Goal: Ask a question: Seek information or help from site administrators or community

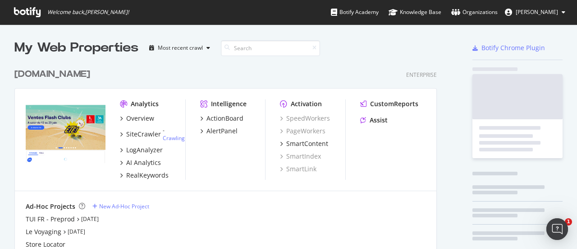
scroll to position [2421, 423]
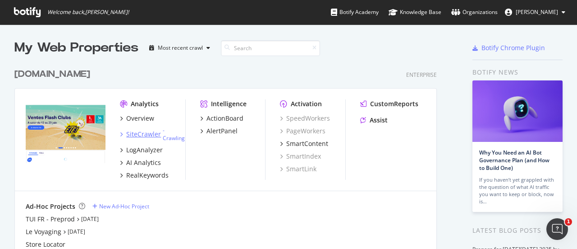
click at [141, 134] on div "SiteCrawler" at bounding box center [143, 133] width 35 height 9
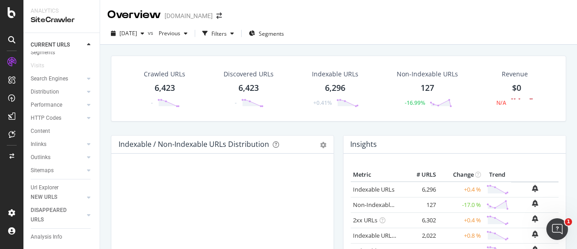
scroll to position [45, 0]
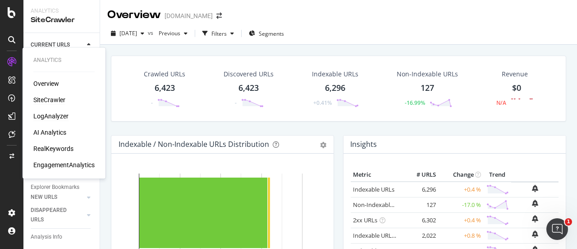
click at [51, 114] on div "LogAnalyzer" at bounding box center [50, 115] width 35 height 9
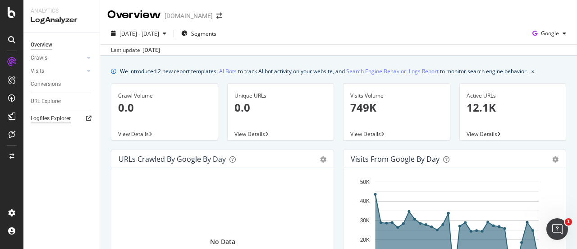
click at [56, 118] on div "Logfiles Explorer" at bounding box center [51, 118] width 40 height 9
click at [559, 33] on div "button" at bounding box center [564, 33] width 11 height 5
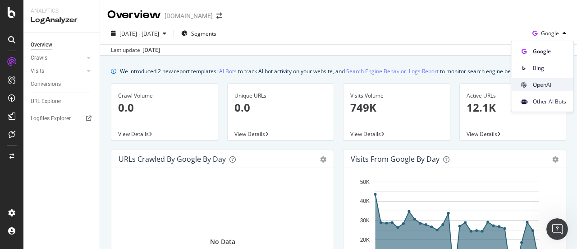
click at [552, 87] on span "OpenAI" at bounding box center [549, 85] width 33 height 8
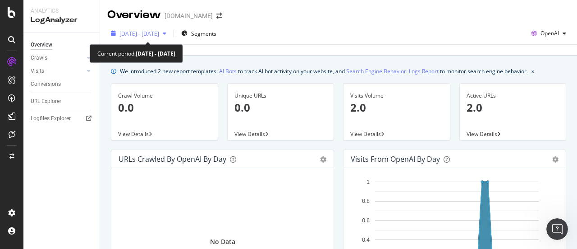
click at [159, 37] on span "[DATE] - [DATE]" at bounding box center [140, 34] width 40 height 8
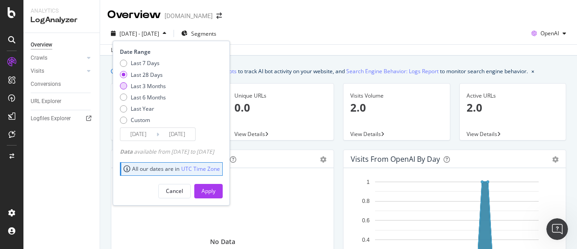
click at [132, 84] on div "Last 3 Months" at bounding box center [148, 86] width 35 height 8
type input "2025/07/08"
click at [223, 188] on button "Apply" at bounding box center [208, 191] width 28 height 14
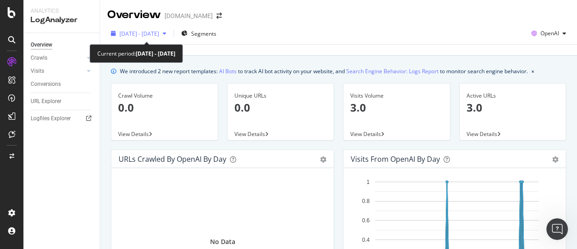
click at [159, 37] on div "2025 Jul. 8th - Oct. 7th" at bounding box center [140, 34] width 40 height 8
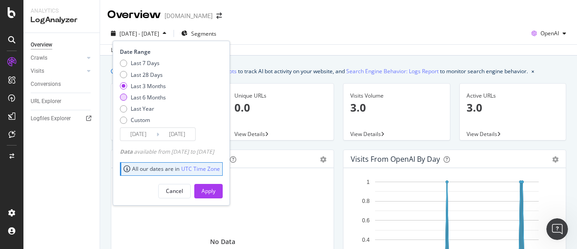
click at [130, 97] on div "Last 6 Months" at bounding box center [143, 97] width 46 height 8
type input "2025/04/08"
click at [216, 193] on div "Apply" at bounding box center [209, 191] width 14 height 8
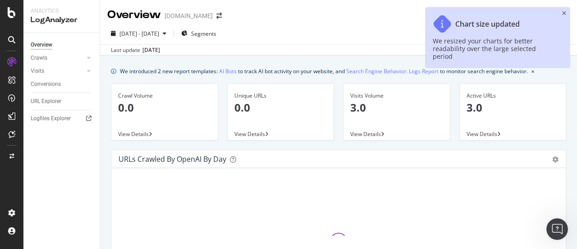
click at [562, 14] on div "Chart size updated We resized your charts for better readability over the large…" at bounding box center [498, 37] width 144 height 60
drag, startPoint x: 565, startPoint y: 13, endPoint x: 408, endPoint y: 107, distance: 183.3
click at [565, 13] on icon "close toast" at bounding box center [565, 13] width 4 height 5
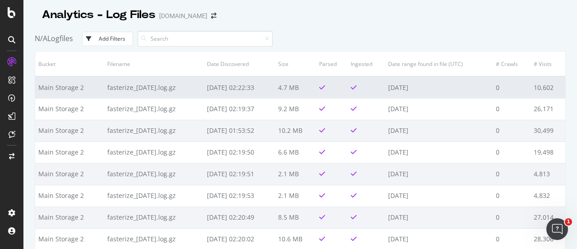
click at [127, 90] on td "fasterize_[DATE].log.gz" at bounding box center [154, 87] width 100 height 22
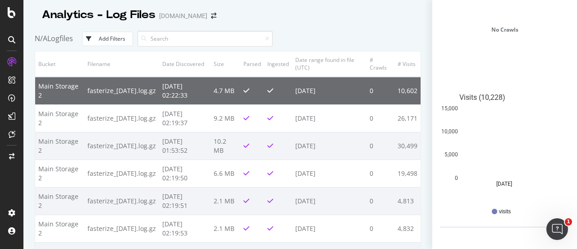
scroll to position [337, 0]
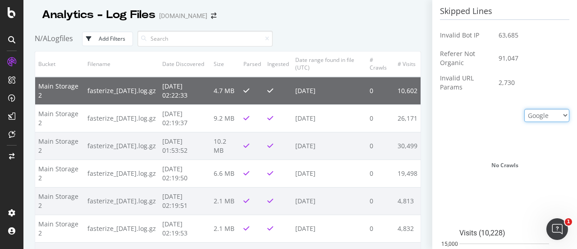
click at [532, 115] on select "Google Bing OpenAI Other AI Bots" at bounding box center [547, 115] width 45 height 13
click at [525, 109] on select "Google Bing OpenAI Other AI Bots" at bounding box center [547, 115] width 45 height 13
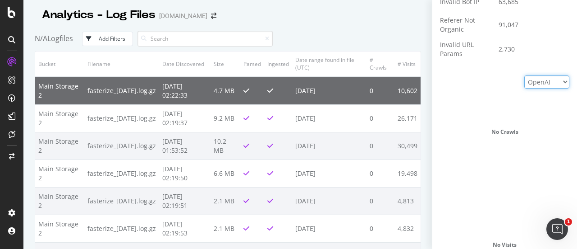
scroll to position [314, 0]
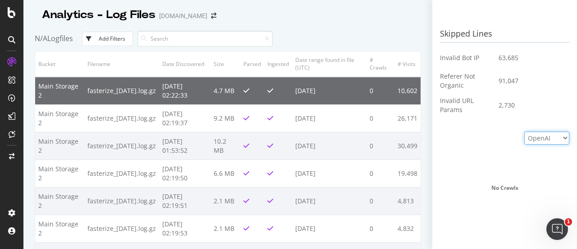
click at [554, 133] on select "Google Bing OpenAI Other AI Bots" at bounding box center [547, 137] width 45 height 13
click at [525, 131] on select "Google Bing OpenAI Other AI Bots" at bounding box center [547, 137] width 45 height 13
click at [530, 134] on select "Google Bing OpenAI Other AI Bots" at bounding box center [547, 137] width 45 height 13
click at [525, 131] on select "Google Bing OpenAI Other AI Bots" at bounding box center [547, 137] width 45 height 13
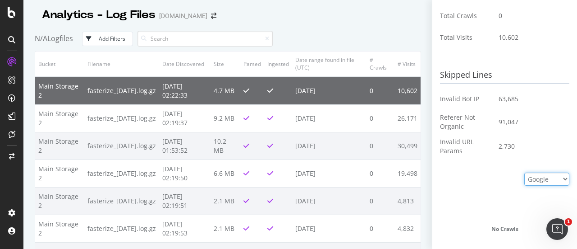
scroll to position [291, 0]
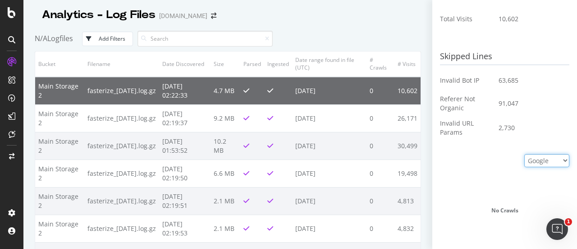
click at [540, 159] on select "Google Bing OpenAI Other AI Bots" at bounding box center [547, 160] width 45 height 13
click at [525, 154] on select "Google Bing OpenAI Other AI Bots" at bounding box center [547, 160] width 45 height 13
click at [548, 161] on select "Google Bing OpenAI Other AI Bots" at bounding box center [547, 160] width 45 height 13
select select "google"
click at [525, 154] on select "Google Bing OpenAI Other AI Bots" at bounding box center [547, 160] width 45 height 13
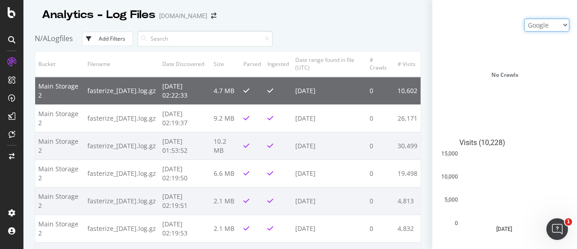
scroll to position [472, 0]
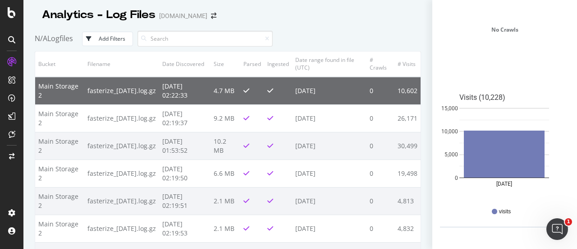
click at [184, 89] on td "[DATE] 02:22:33" at bounding box center [184, 91] width 51 height 28
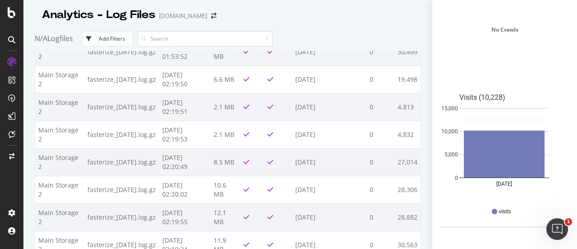
scroll to position [0, 0]
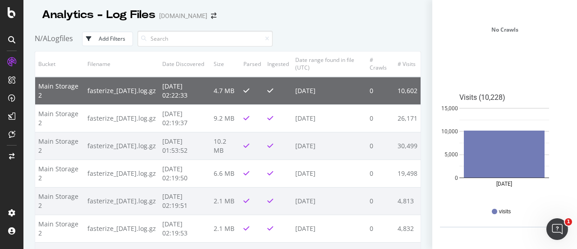
click at [372, 97] on td "0" at bounding box center [381, 91] width 28 height 28
click at [288, 89] on td at bounding box center [278, 91] width 28 height 28
drag, startPoint x: 173, startPoint y: 84, endPoint x: 90, endPoint y: 92, distance: 83.4
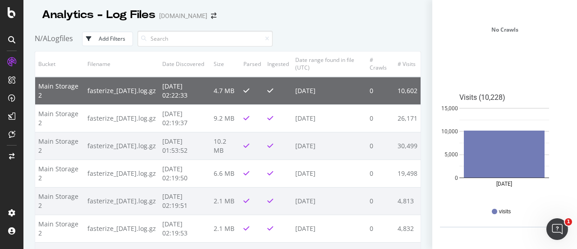
click at [172, 84] on td "[DATE] 02:22:33" at bounding box center [184, 91] width 51 height 28
click at [61, 90] on td "Main Storage 2" at bounding box center [59, 91] width 49 height 28
click at [405, 83] on td "10,602" at bounding box center [408, 91] width 26 height 28
drag, startPoint x: 416, startPoint y: 65, endPoint x: 420, endPoint y: 111, distance: 45.3
click at [420, 111] on div "Analytics - Log Files Tui.fr N/A Logfiles Add Filters Bucket Filename Date Disc…" at bounding box center [300, 124] width 554 height 249
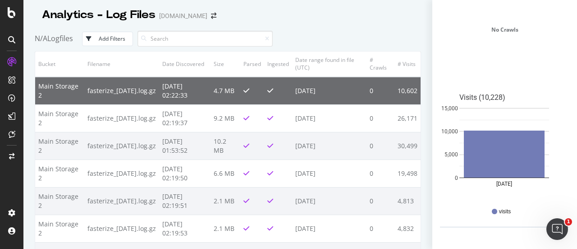
click at [102, 86] on td "fasterize_[DATE].log.gz" at bounding box center [121, 91] width 75 height 28
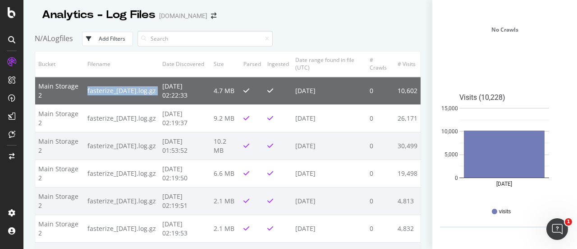
click at [102, 86] on td "fasterize_[DATE].log.gz" at bounding box center [121, 91] width 75 height 28
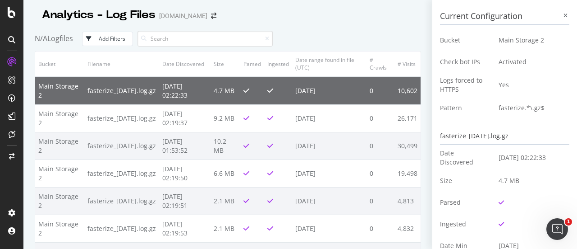
click at [475, 11] on h3 "Current Configuration" at bounding box center [504, 16] width 129 height 17
click at [492, 39] on td "Main Storage 2" at bounding box center [531, 40] width 78 height 22
click at [496, 135] on div "fasterize_[DATE].log.gz" at bounding box center [504, 136] width 129 height 17
drag, startPoint x: 496, startPoint y: 202, endPoint x: 490, endPoint y: 201, distance: 6.0
click at [492, 201] on td at bounding box center [531, 202] width 78 height 22
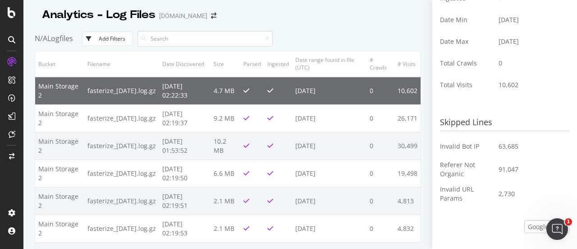
click at [492, 139] on td "63,685" at bounding box center [531, 146] width 78 height 22
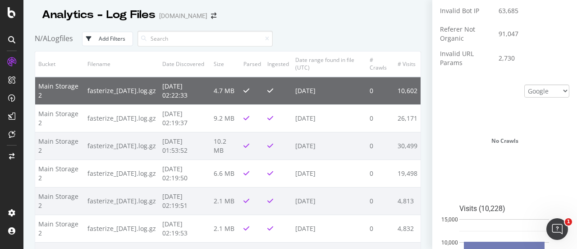
scroll to position [472, 0]
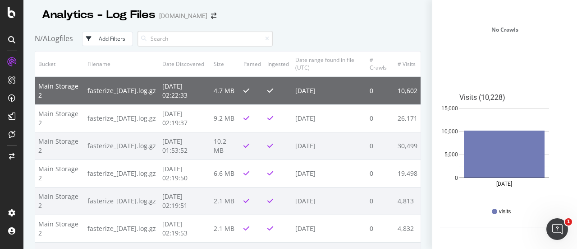
click at [441, 69] on div "No Crawls" at bounding box center [504, 29] width 129 height 113
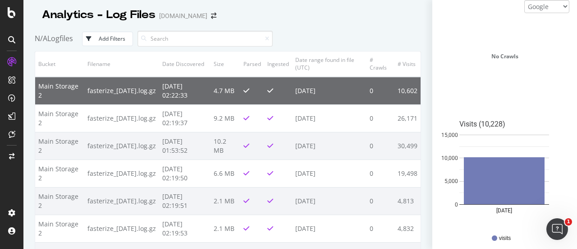
scroll to position [427, 0]
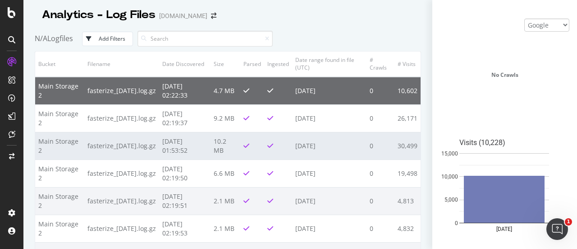
click at [239, 144] on td "10.2 MB" at bounding box center [226, 146] width 30 height 28
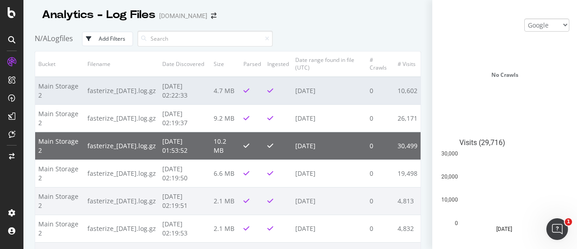
click at [243, 100] on td at bounding box center [252, 91] width 24 height 28
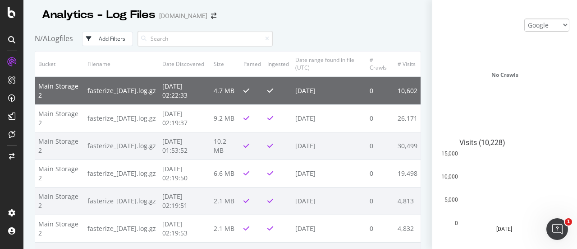
drag, startPoint x: 246, startPoint y: 93, endPoint x: 190, endPoint y: 89, distance: 55.7
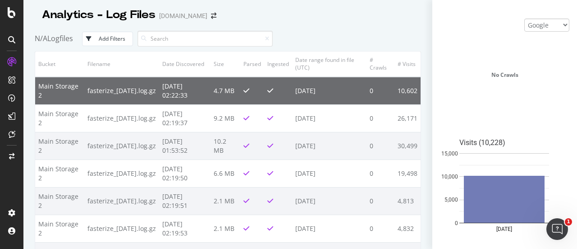
click at [190, 89] on td "[DATE] 02:22:33" at bounding box center [184, 91] width 51 height 28
drag, startPoint x: 145, startPoint y: 92, endPoint x: 107, endPoint y: 90, distance: 38.0
click at [144, 93] on td "fasterize_[DATE].log.gz" at bounding box center [121, 91] width 75 height 28
click at [97, 88] on td "fasterize_[DATE].log.gz" at bounding box center [121, 91] width 75 height 28
click at [93, 88] on td "fasterize_[DATE].log.gz" at bounding box center [121, 91] width 75 height 28
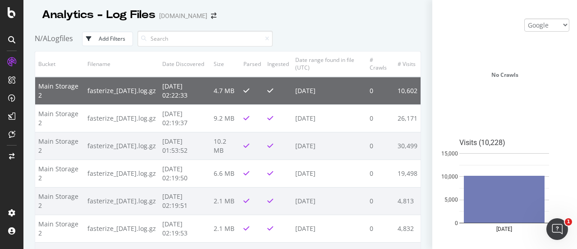
click at [51, 80] on td "Main Storage 2" at bounding box center [59, 91] width 49 height 28
click at [100, 92] on td "fasterize_[DATE].log.gz" at bounding box center [121, 91] width 75 height 28
click at [95, 90] on td "fasterize_[DATE].log.gz" at bounding box center [121, 91] width 75 height 28
click at [61, 92] on td "Main Storage 2" at bounding box center [59, 91] width 49 height 28
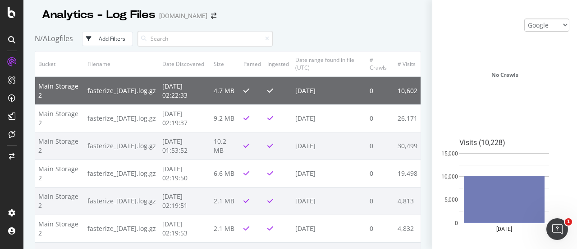
click at [60, 92] on td "Main Storage 2" at bounding box center [59, 91] width 49 height 28
click at [53, 86] on td "Main Storage 2" at bounding box center [59, 91] width 49 height 28
click at [94, 89] on td "fasterize_[DATE].log.gz" at bounding box center [121, 91] width 75 height 28
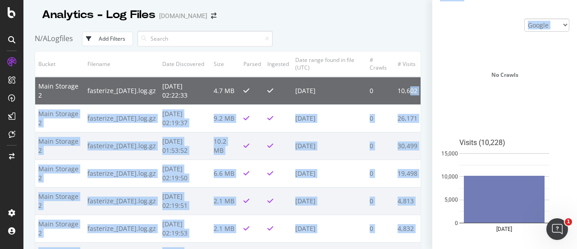
drag, startPoint x: 398, startPoint y: 90, endPoint x: 436, endPoint y: 100, distance: 39.1
click at [436, 100] on div "Analytics - Log Files Tui.fr N/A Logfiles Add Filters Bucket Filename Date Disc…" at bounding box center [300, 124] width 554 height 249
click at [427, 94] on div "Analytics - Log Files Tui.fr N/A Logfiles Add Filters Bucket Filename Date Disc…" at bounding box center [300, 124] width 554 height 249
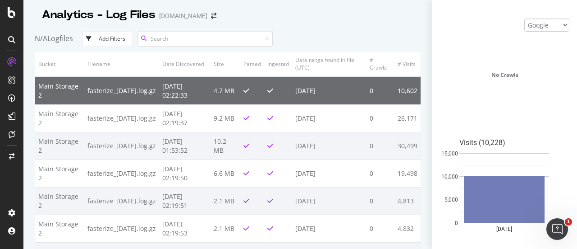
click at [239, 42] on input at bounding box center [205, 39] width 135 height 16
click at [107, 37] on div "Add Filters" at bounding box center [112, 39] width 27 height 8
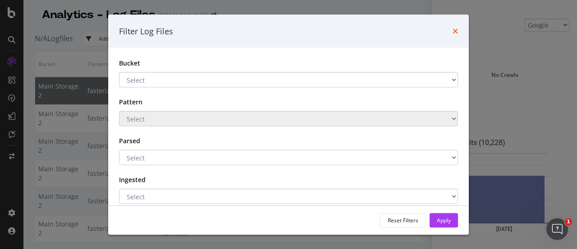
click at [454, 28] on icon "times" at bounding box center [455, 31] width 5 height 7
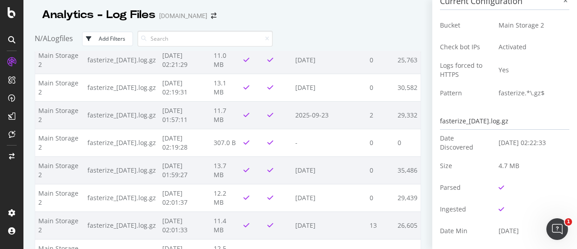
scroll to position [0, 0]
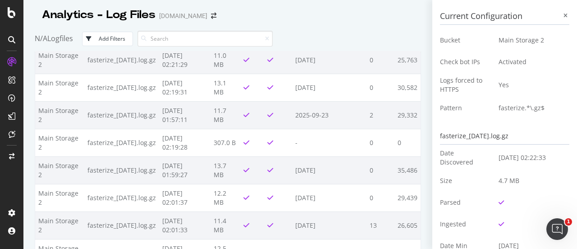
click at [451, 106] on td "Pattern" at bounding box center [466, 108] width 52 height 22
drag, startPoint x: 438, startPoint y: 107, endPoint x: 464, endPoint y: 108, distance: 26.6
click at [464, 108] on td "Pattern" at bounding box center [466, 108] width 52 height 22
click at [446, 80] on td "Logs forced to HTTPS" at bounding box center [466, 85] width 52 height 24
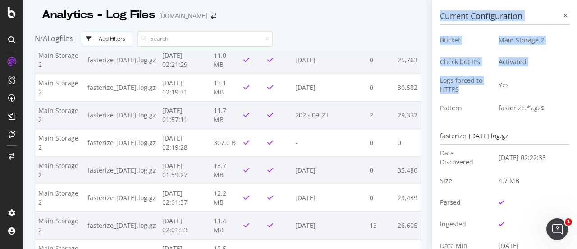
drag, startPoint x: 455, startPoint y: 88, endPoint x: 434, endPoint y: 34, distance: 58.1
click at [434, 34] on div "Current Configuration Bucket Main Storage 2 Check bot IPs Activated Logs forced…" at bounding box center [505, 124] width 145 height 249
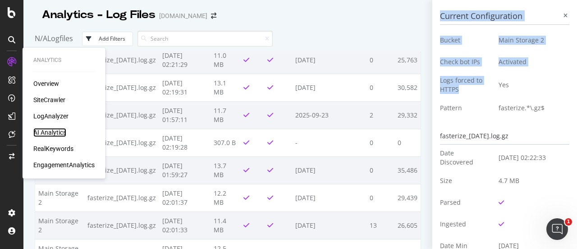
click at [65, 133] on div "AI Analytics" at bounding box center [49, 132] width 33 height 9
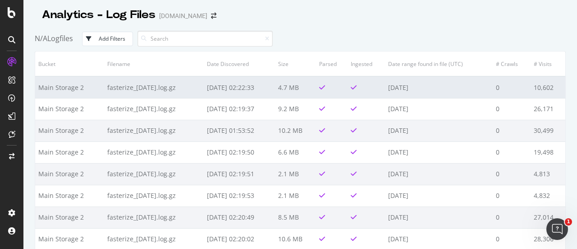
click at [325, 86] on icon at bounding box center [322, 87] width 6 height 7
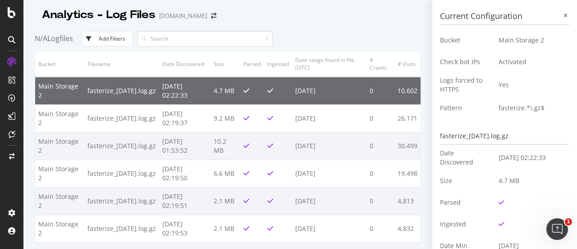
click at [352, 86] on td "[DATE]" at bounding box center [329, 91] width 75 height 28
click at [555, 13] on h3 "Current Configuration" at bounding box center [504, 16] width 129 height 17
click at [562, 16] on div at bounding box center [566, 16] width 8 height 8
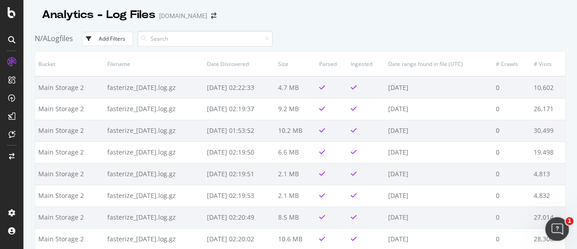
click at [558, 226] on icon "Ouvrir le Messenger Intercom" at bounding box center [556, 227] width 15 height 15
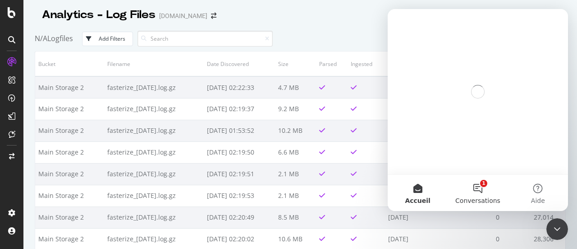
click at [470, 195] on button "1 Conversations" at bounding box center [478, 193] width 60 height 36
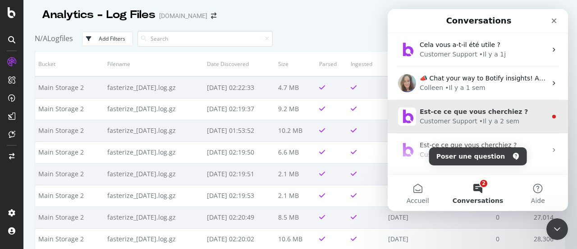
click at [488, 121] on div "• Il y a 2 sem" at bounding box center [500, 120] width 40 height 9
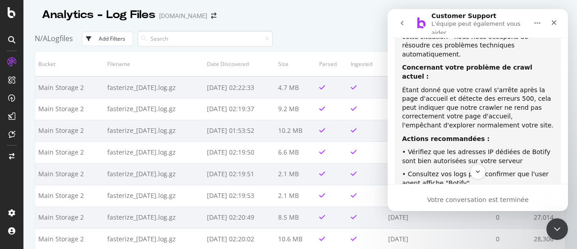
scroll to position [650, 0]
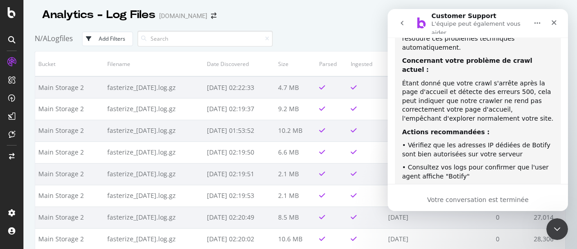
click at [405, 19] on icon "go back" at bounding box center [402, 22] width 7 height 7
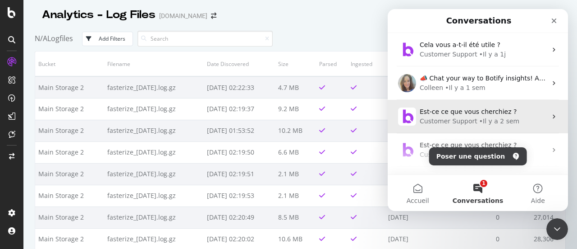
scroll to position [0, 0]
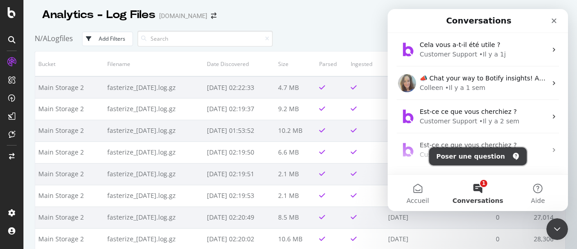
click at [487, 158] on button "Poser une question" at bounding box center [478, 156] width 98 height 18
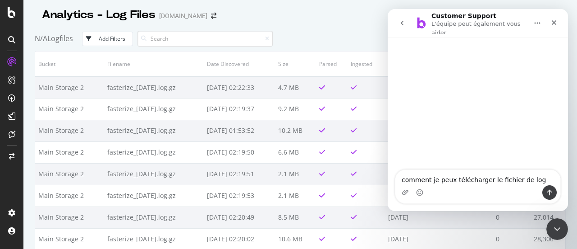
type textarea "comment je peux télécharger le fichier de logs"
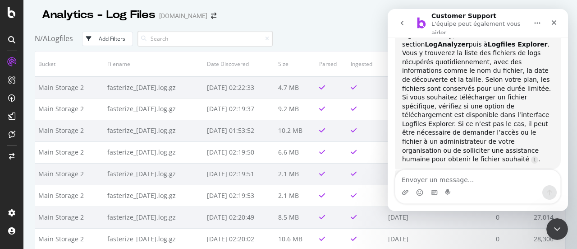
scroll to position [86, 0]
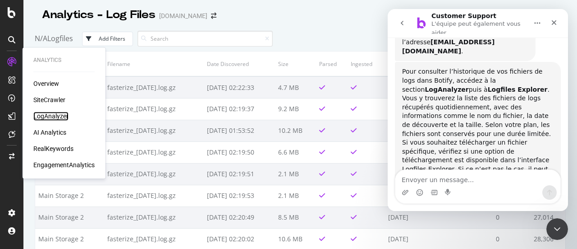
click at [57, 117] on div "LogAnalyzer" at bounding box center [50, 115] width 35 height 9
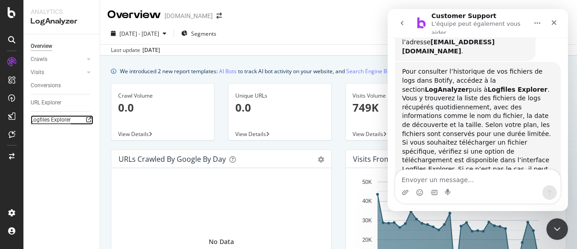
click at [69, 122] on div "Logfiles Explorer" at bounding box center [51, 119] width 40 height 9
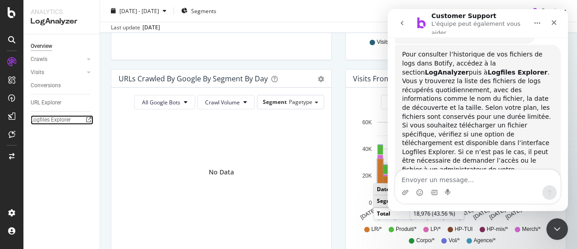
scroll to position [131, 0]
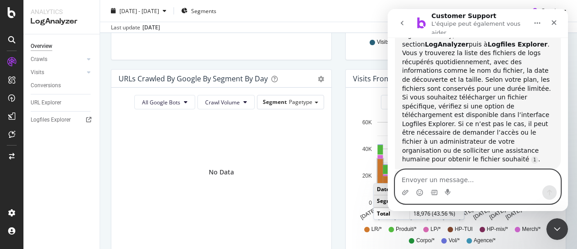
click at [455, 182] on textarea "Envoyer un message..." at bounding box center [478, 177] width 165 height 15
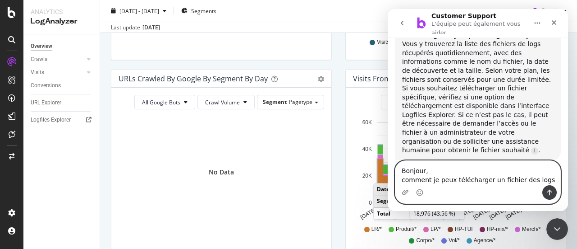
type textarea "Bonjour, comment je peux télécharger un fichier des logs ?"
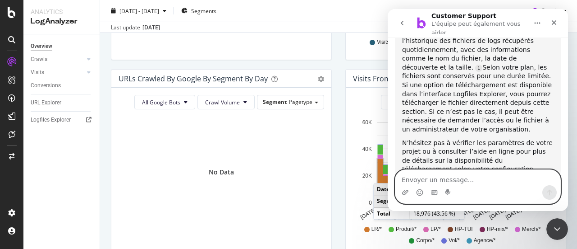
scroll to position [369, 0]
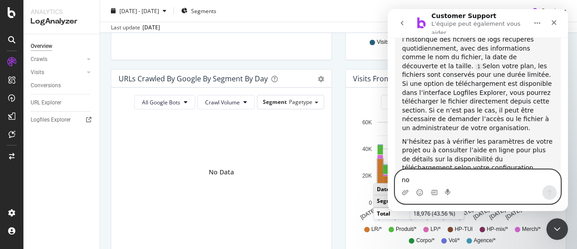
type textarea "non"
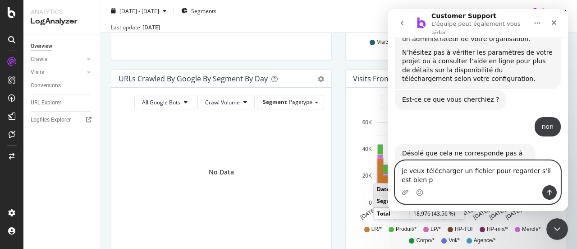
scroll to position [467, 0]
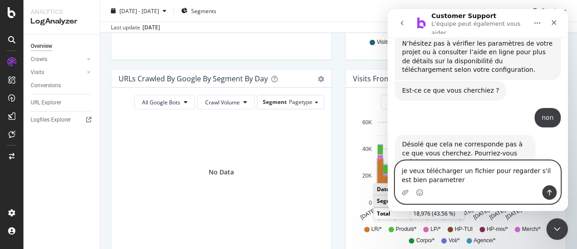
type textarea "je veux télécharger un fichier pour regarder s'il est bien parametrer"
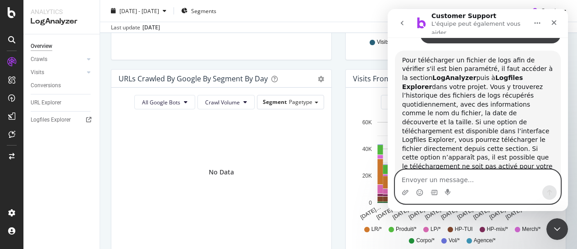
scroll to position [687, 0]
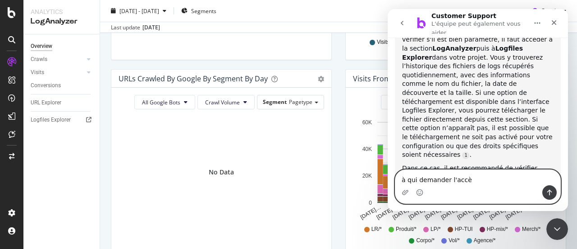
type textarea "à qui demander l'accès"
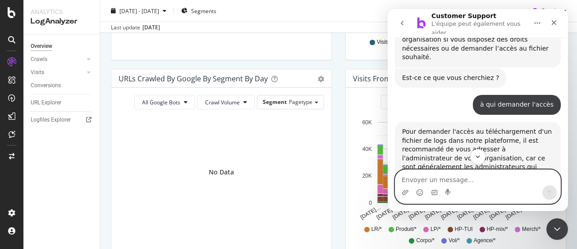
scroll to position [859, 0]
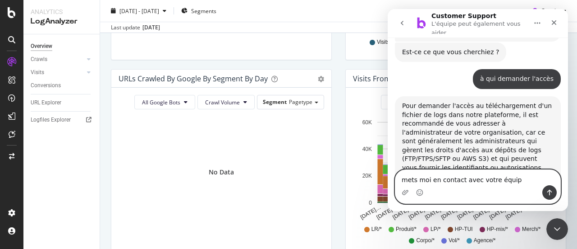
type textarea "mets moi en contact avec votre équipe"
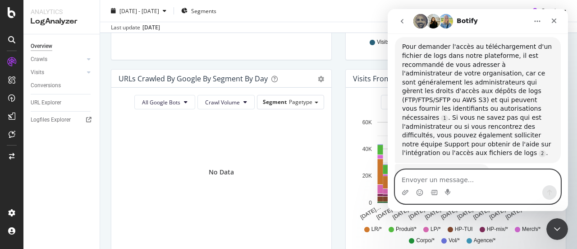
scroll to position [955, 0]
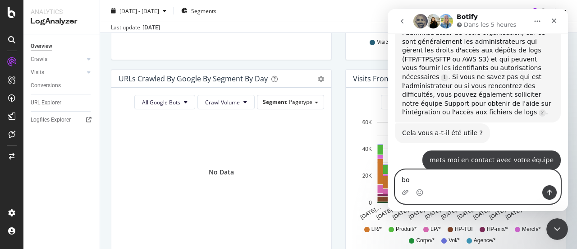
type textarea "b"
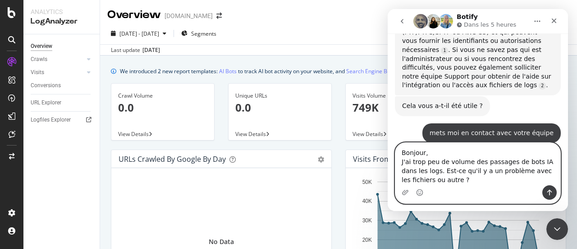
scroll to position [991, 0]
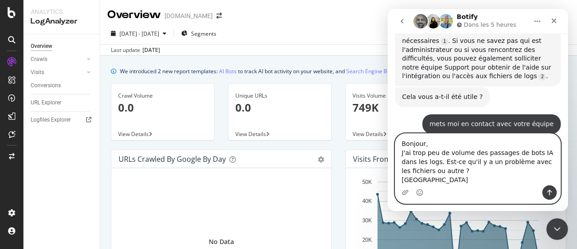
drag, startPoint x: 514, startPoint y: 154, endPoint x: 530, endPoint y: 172, distance: 24.3
click at [514, 154] on textarea "Bonjour, J'ai trop peu de volume des passages de bots IA dans les logs. Est-ce …" at bounding box center [478, 159] width 165 height 51
click at [520, 164] on textarea "Bonjour, J'ai trop peu de volume des passages des bots IA dans les logs. Est-ce…" at bounding box center [478, 159] width 165 height 51
click at [537, 162] on textarea "Bonjour, J'ai trop peu de volume des passages des bots IA dans les logs. Est-ce…" at bounding box center [478, 159] width 165 height 51
click at [412, 171] on textarea "Bonjour, J'ai trop peu de volume des passages des bots IA dans les logs. Est-ce…" at bounding box center [478, 159] width 165 height 51
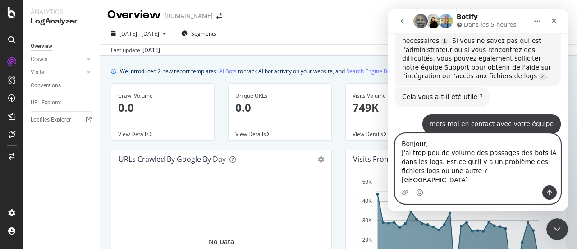
click at [436, 171] on textarea "Bonjour, J'ai trop peu de volume des passages des bots IA dans les logs. Est-ce…" at bounding box center [478, 159] width 165 height 51
type textarea "Bonjour, J'ai trop peu de volume des passages des bots IA dans les logs. Est-ce…"
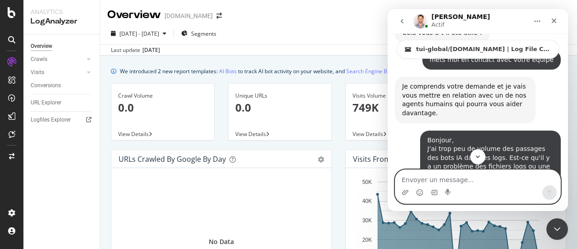
scroll to position [1126, 0]
